Goal: Communication & Community: Answer question/provide support

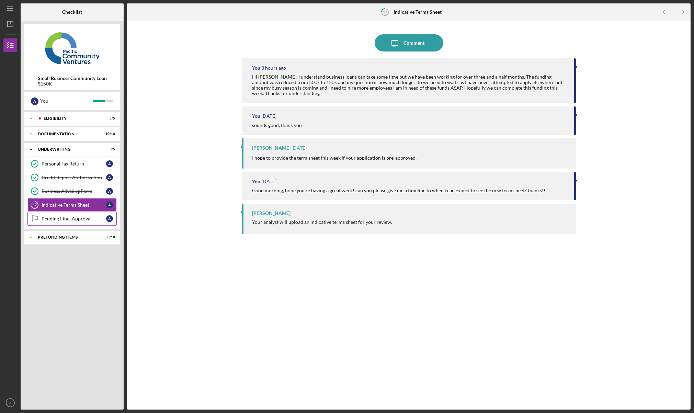
click at [63, 222] on link "Pending Final Approval Pending Final Approval A" at bounding box center [71, 219] width 89 height 14
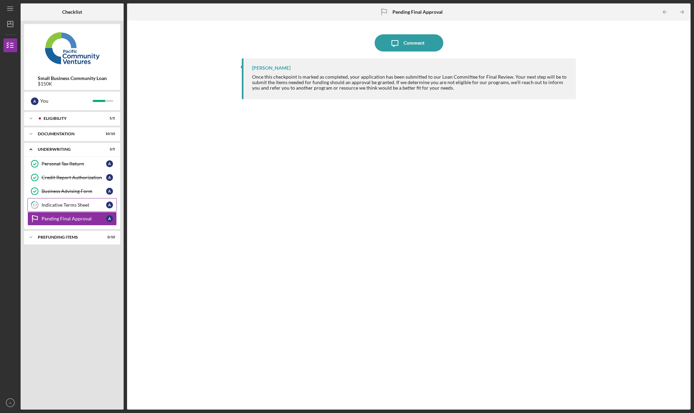
click at [64, 206] on div "Indicative Terms Sheet" at bounding box center [74, 204] width 65 height 5
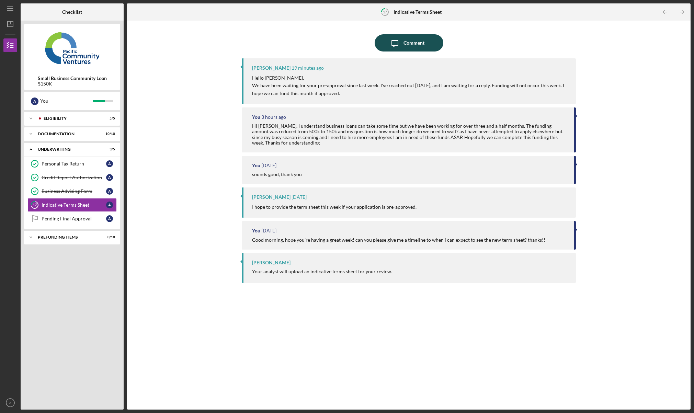
click at [407, 47] on div "Comment" at bounding box center [413, 42] width 21 height 17
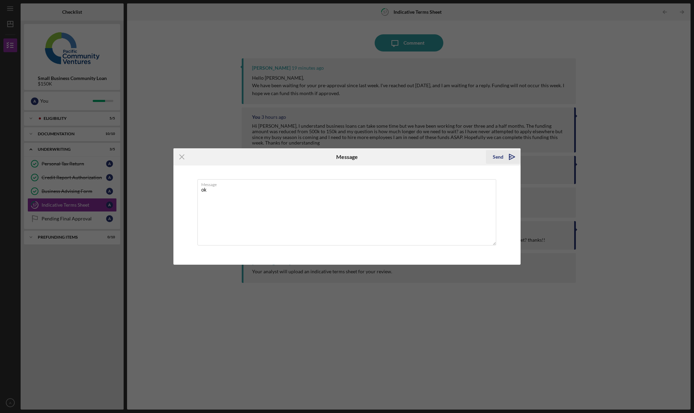
type textarea "ok"
click at [492, 158] on button "Send Icon/icon-invite-send" at bounding box center [503, 157] width 35 height 14
